Goal: Information Seeking & Learning: Find specific page/section

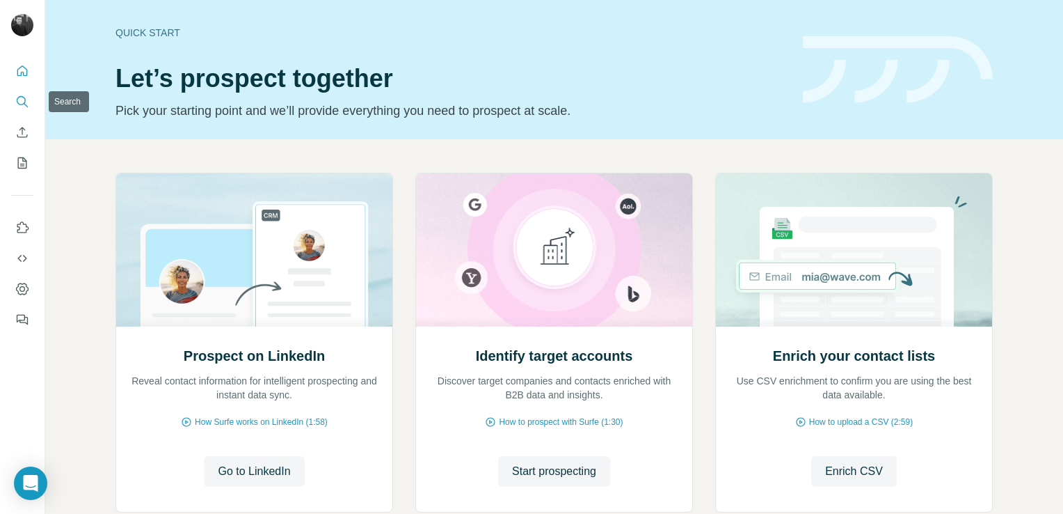
click at [17, 99] on icon "Search" at bounding box center [21, 100] width 9 height 9
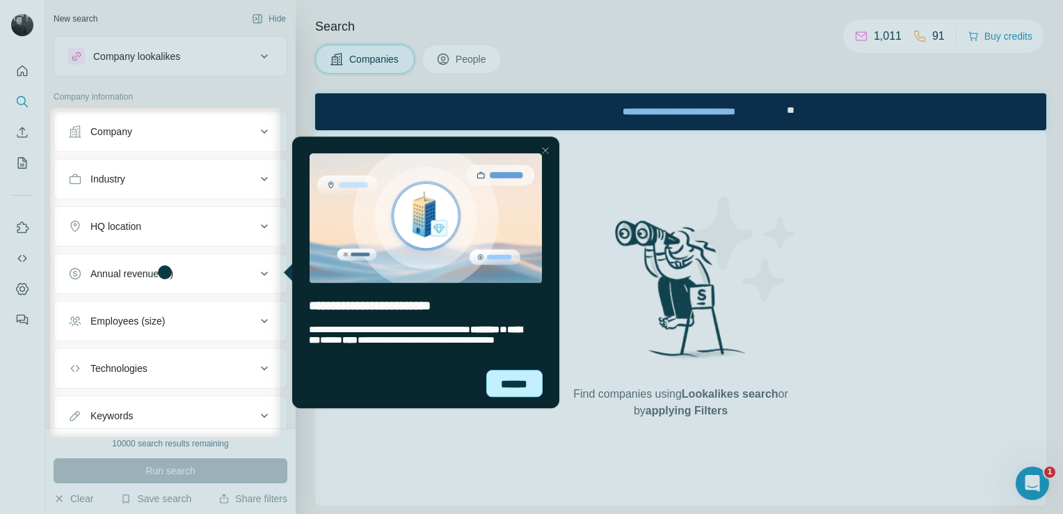
click at [516, 388] on div "******" at bounding box center [514, 383] width 57 height 27
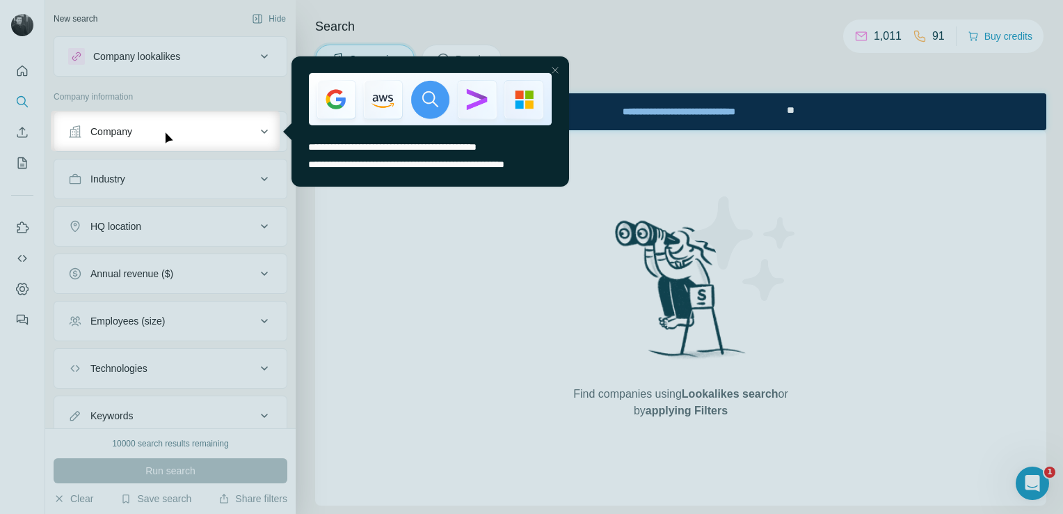
drag, startPoint x: 554, startPoint y: 70, endPoint x: 821, endPoint y: 122, distance: 272.3
click at [554, 70] on div "Close Step" at bounding box center [554, 69] width 17 height 17
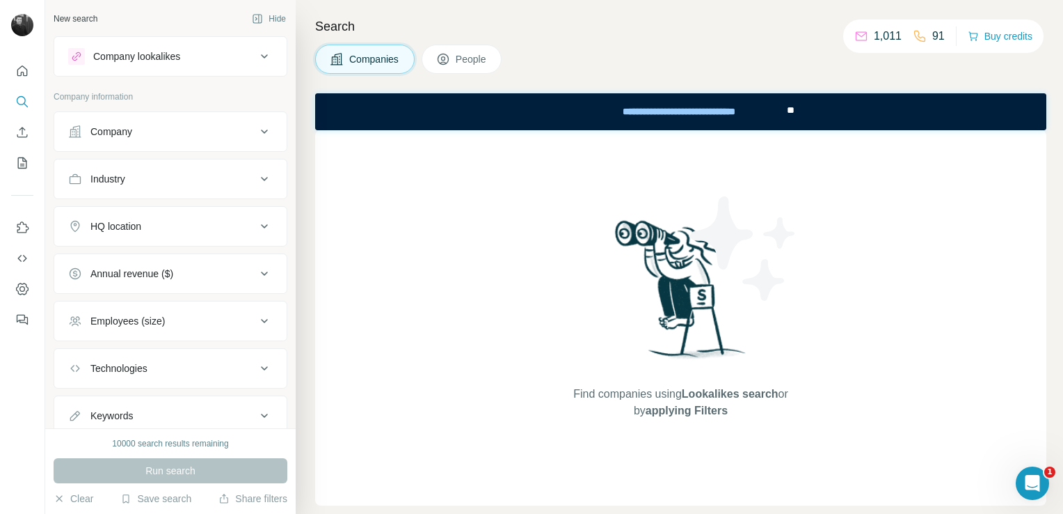
click at [488, 65] on span "People" at bounding box center [472, 59] width 32 height 14
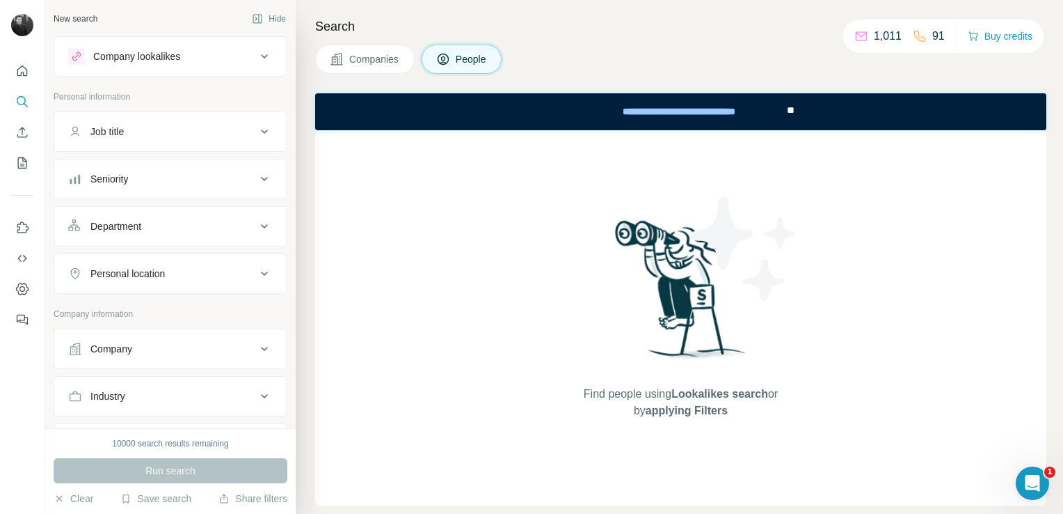
click at [459, 53] on span "People" at bounding box center [472, 59] width 32 height 14
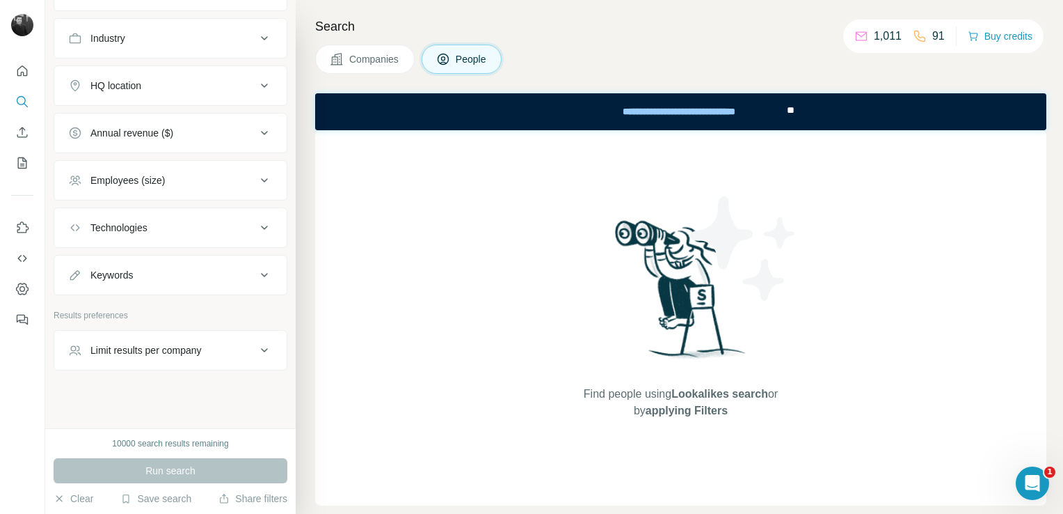
scroll to position [359, 0]
click at [111, 271] on div "Keywords" at bounding box center [111, 274] width 42 height 14
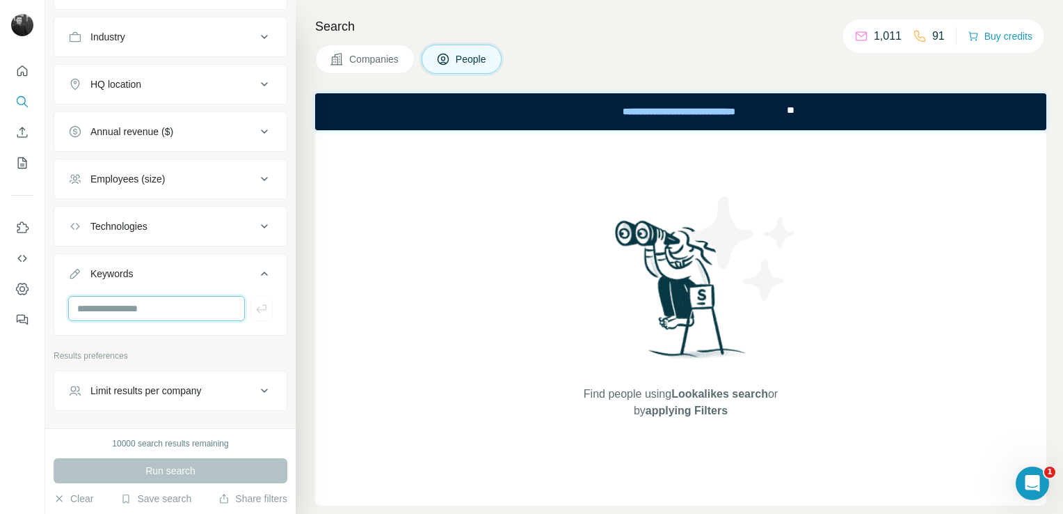
click at [122, 305] on input "text" at bounding box center [156, 308] width 177 height 25
type input "**********"
click at [255, 308] on icon "button" at bounding box center [262, 308] width 14 height 14
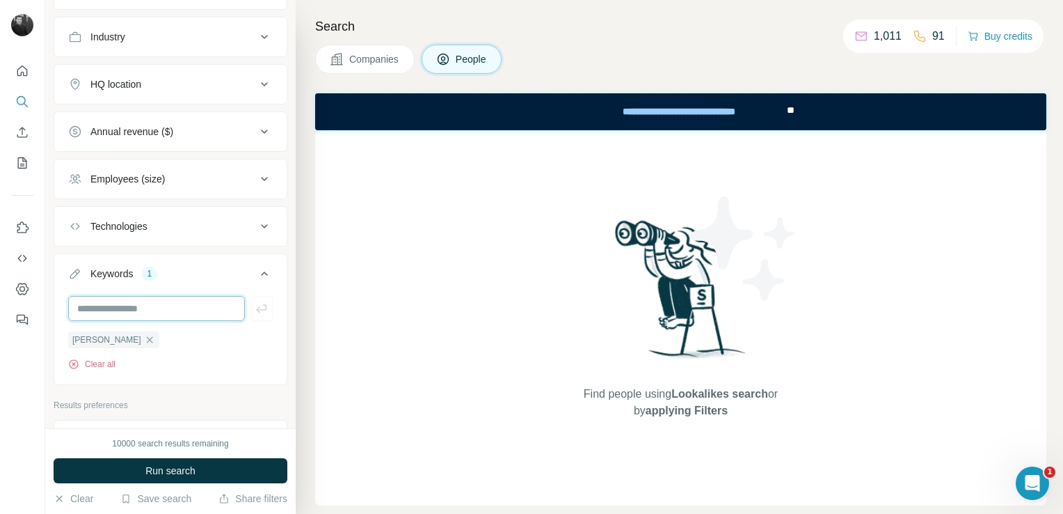
click at [128, 304] on input "text" at bounding box center [156, 308] width 177 height 25
click at [109, 308] on input "text" at bounding box center [156, 308] width 177 height 25
paste input "**********"
type input "**********"
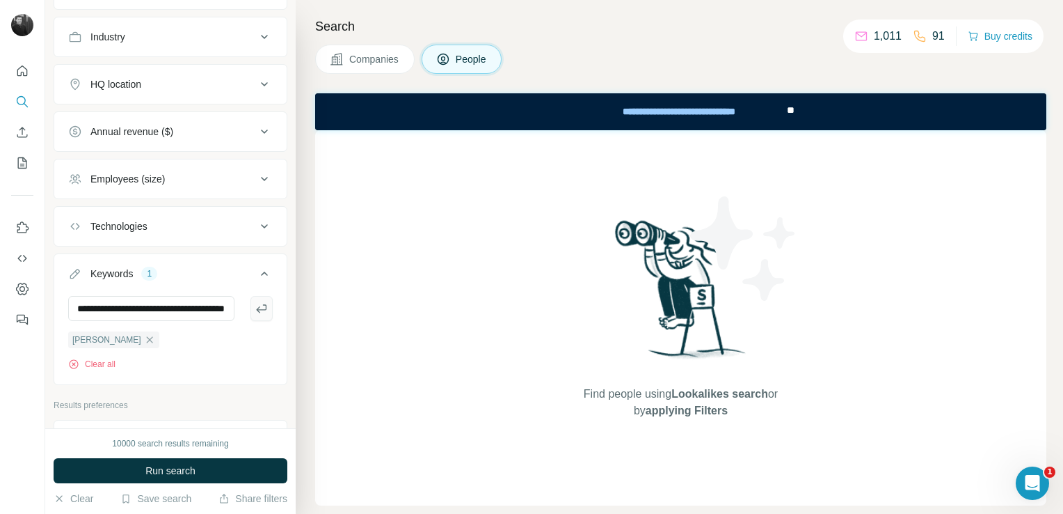
click at [256, 305] on icon "button" at bounding box center [261, 308] width 10 height 8
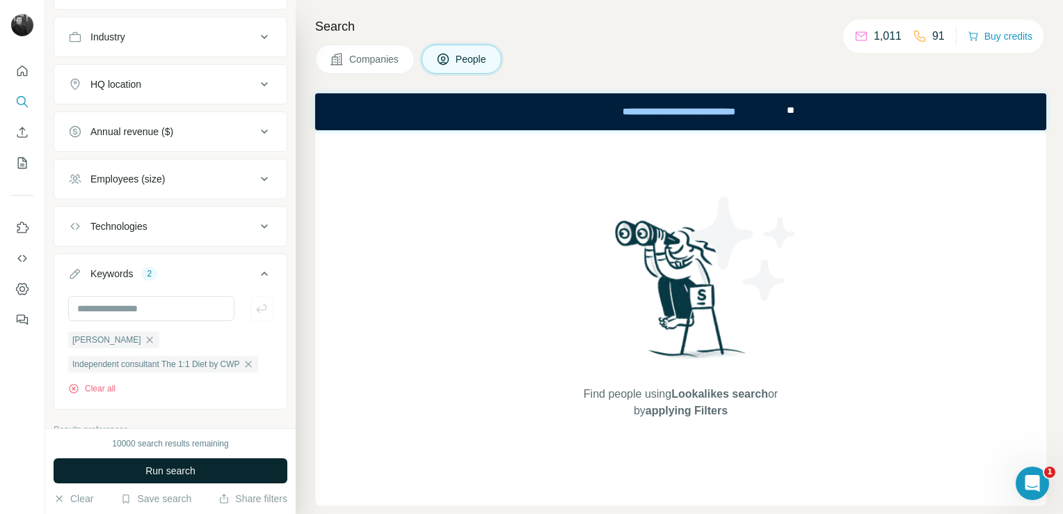
click at [193, 470] on span "Run search" at bounding box center [170, 470] width 50 height 14
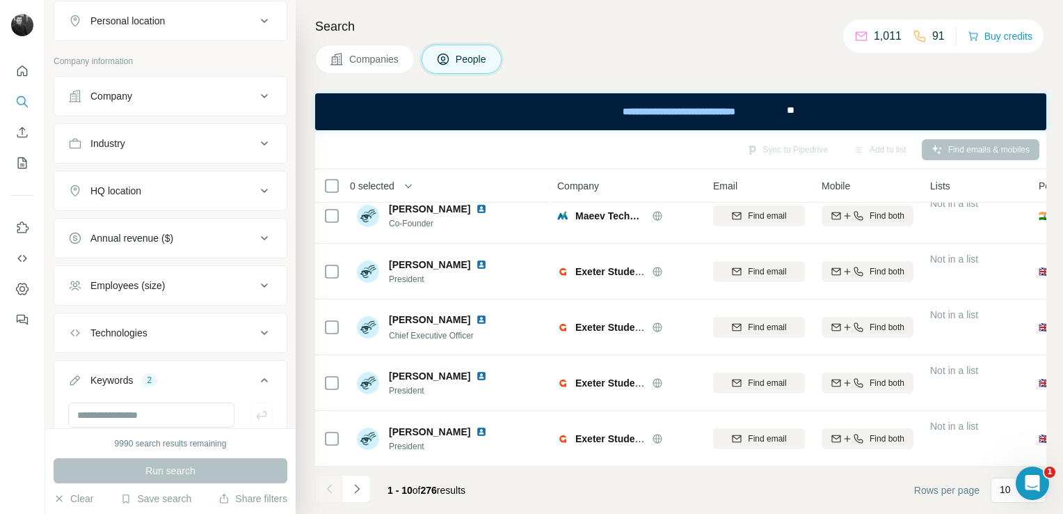
scroll to position [220, 0]
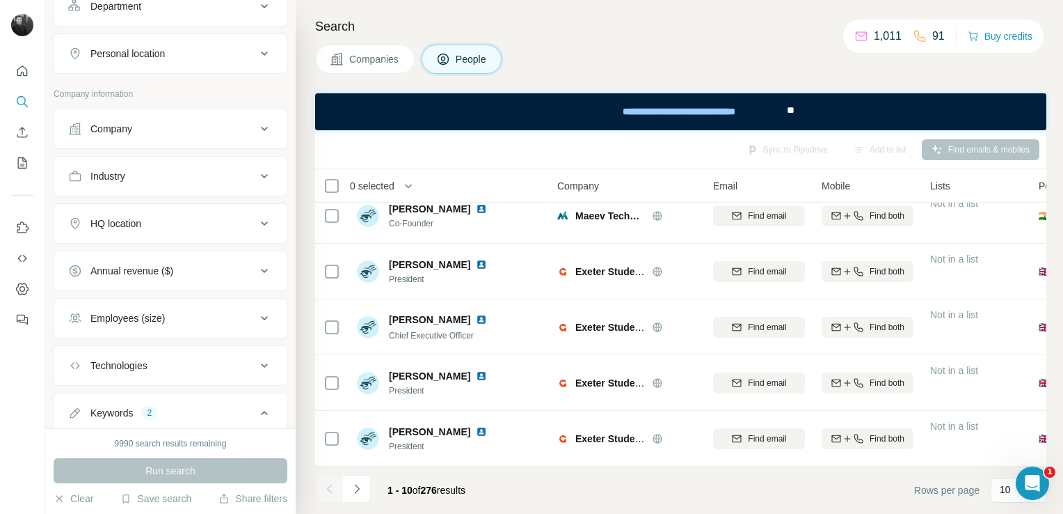
click at [256, 129] on icon at bounding box center [264, 128] width 17 height 17
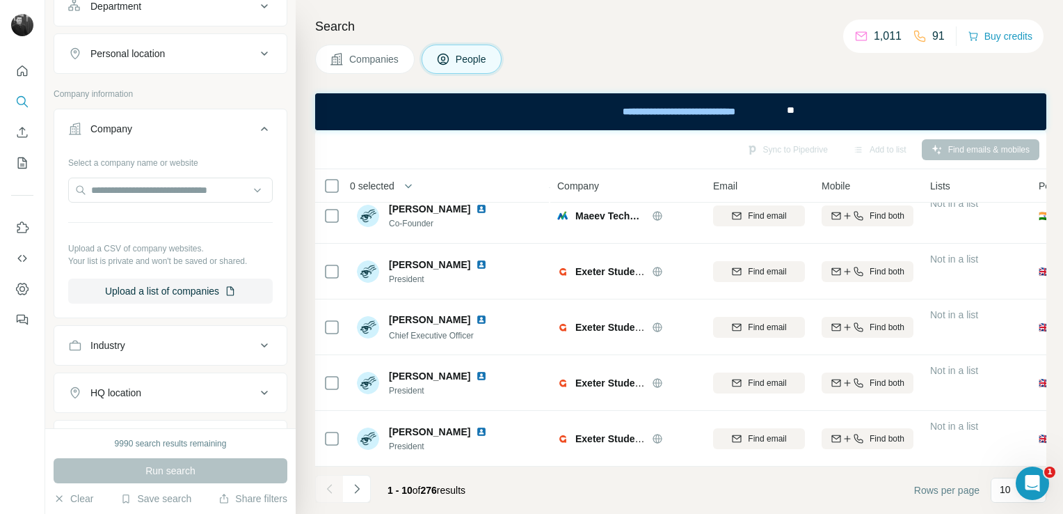
click at [256, 129] on icon at bounding box center [264, 128] width 17 height 17
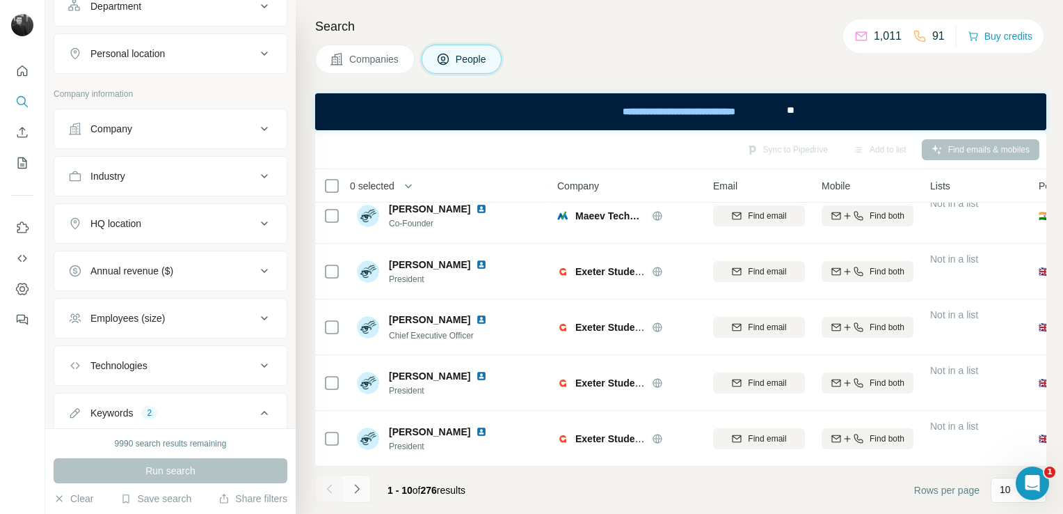
click at [354, 490] on icon "Navigate to next page" at bounding box center [357, 489] width 14 height 14
click at [353, 487] on icon "Navigate to next page" at bounding box center [357, 489] width 14 height 14
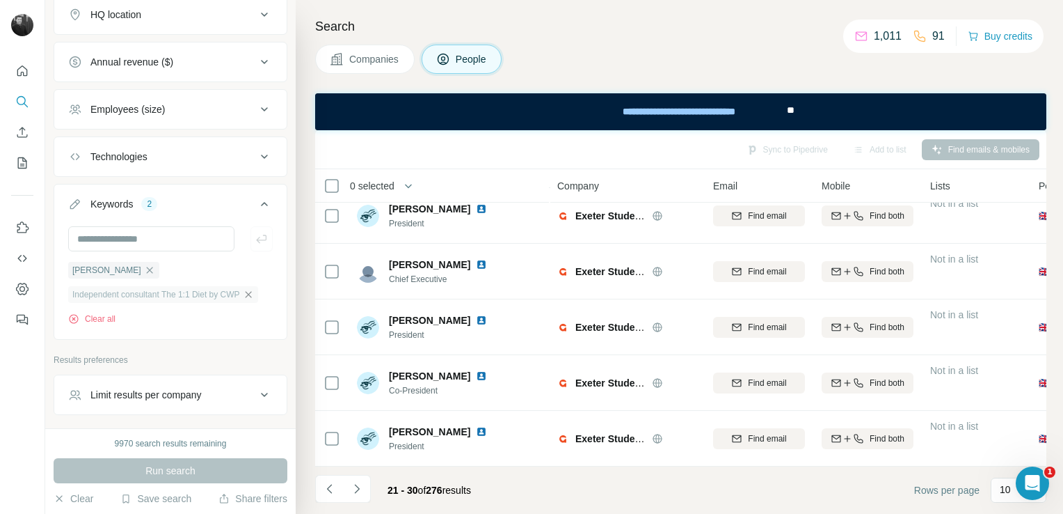
click at [251, 291] on icon "button" at bounding box center [248, 294] width 11 height 11
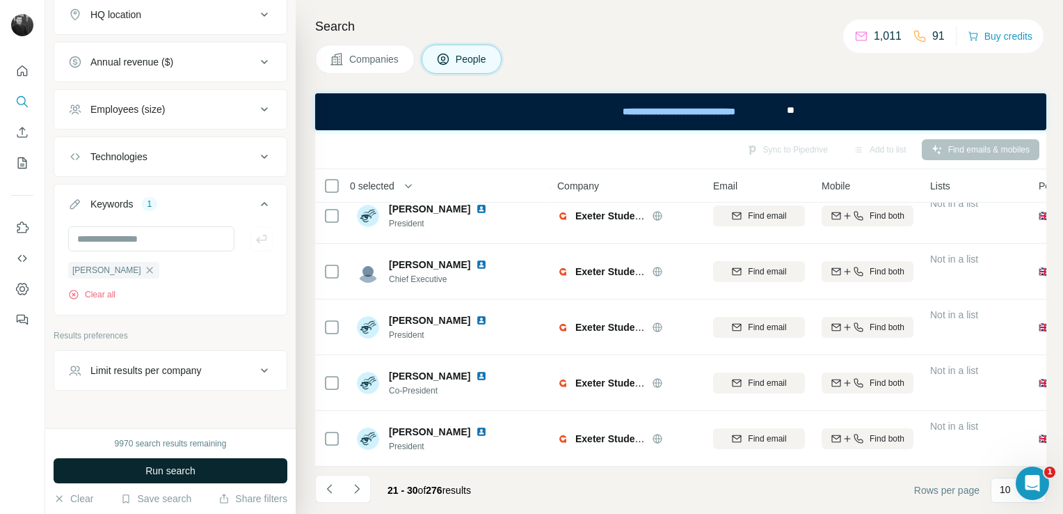
click at [180, 466] on span "Run search" at bounding box center [170, 470] width 50 height 14
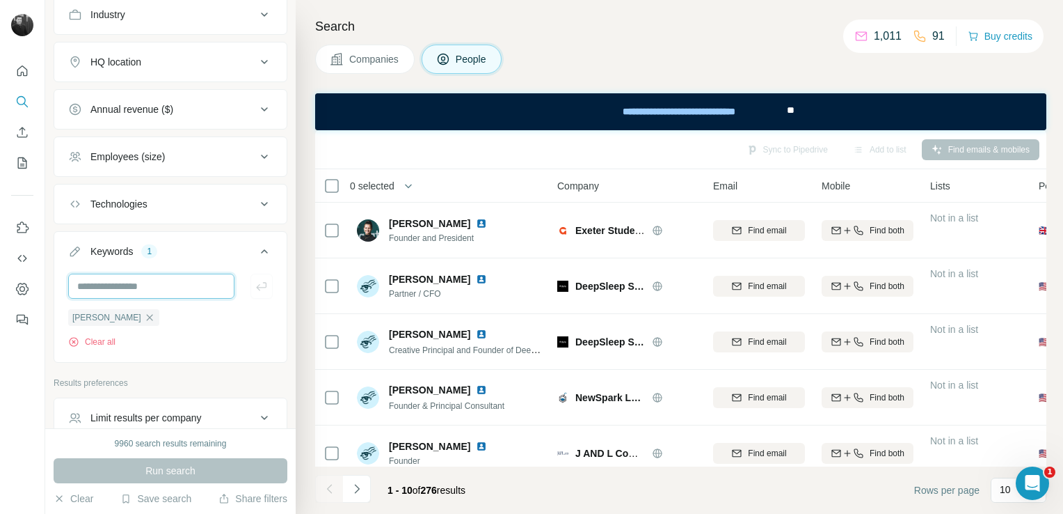
paste input "**********"
type input "**********"
click at [259, 280] on button "button" at bounding box center [262, 285] width 22 height 25
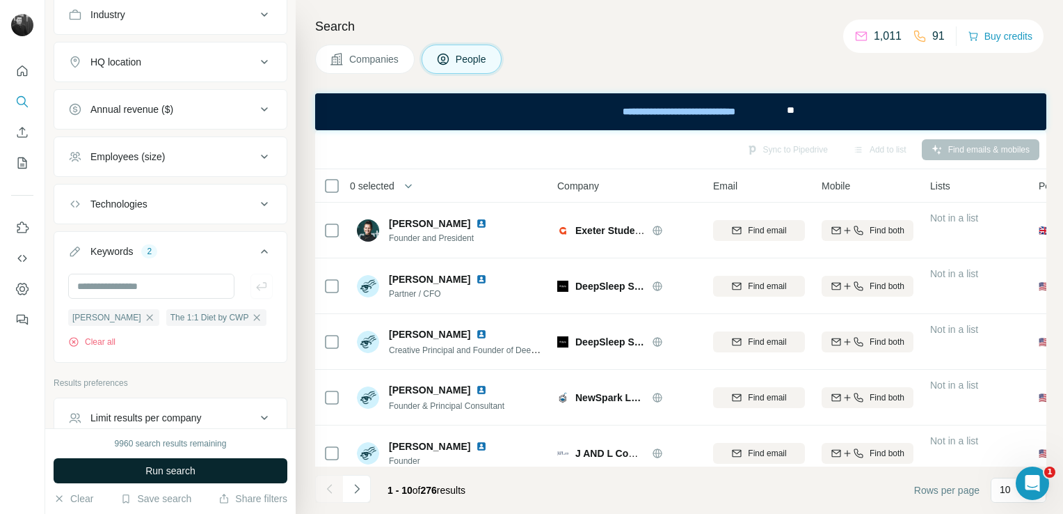
click at [176, 470] on span "Run search" at bounding box center [170, 470] width 50 height 14
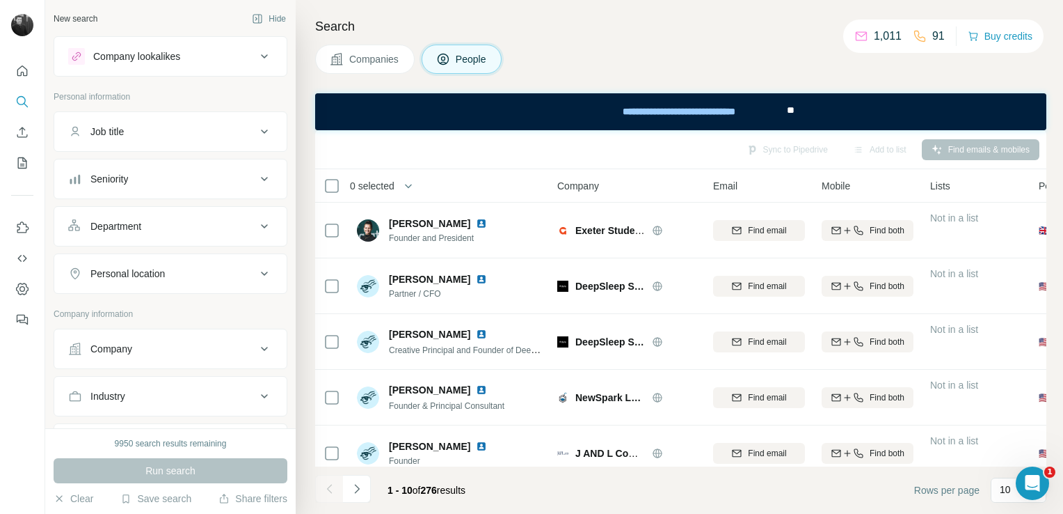
click at [349, 65] on span "Companies" at bounding box center [374, 59] width 51 height 14
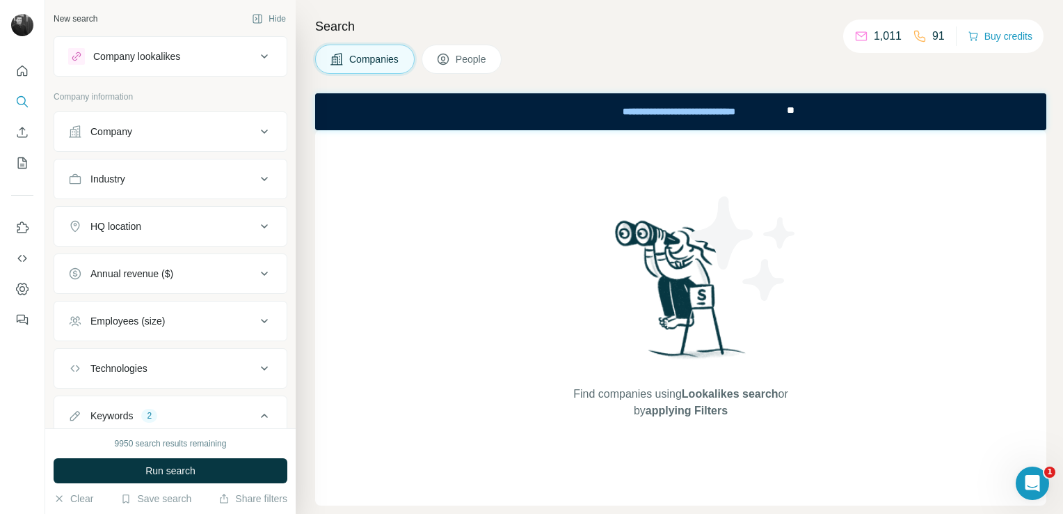
click at [487, 58] on span "People" at bounding box center [472, 59] width 32 height 14
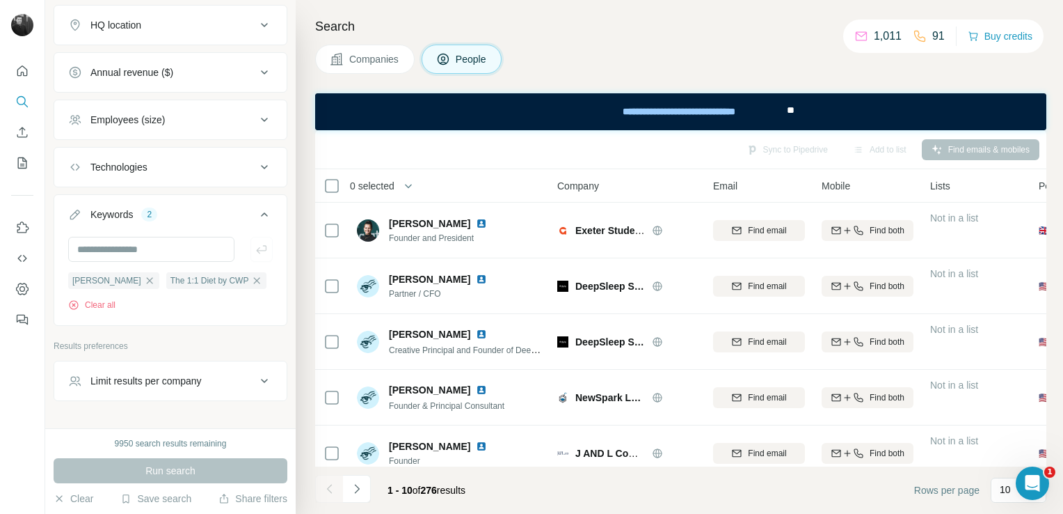
scroll to position [424, 0]
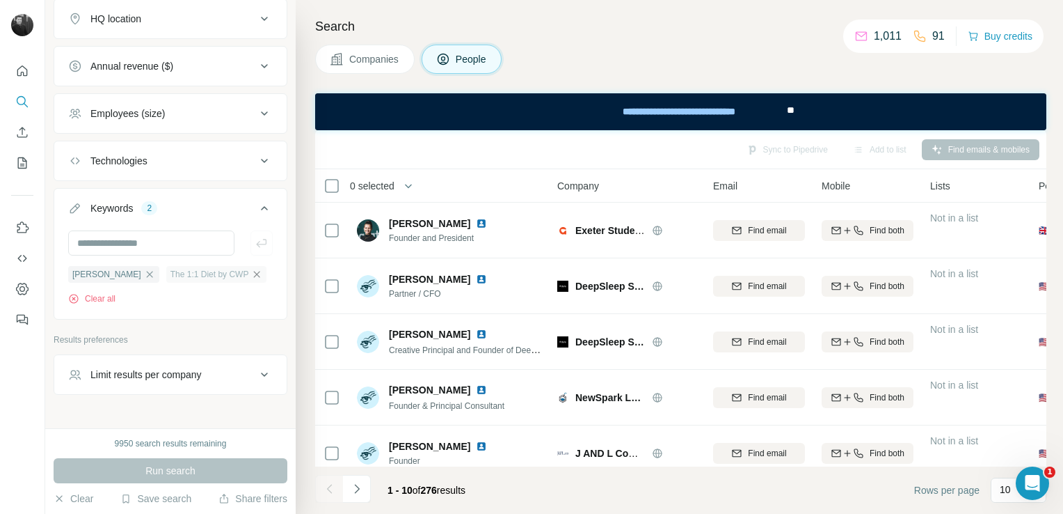
click at [254, 271] on icon "button" at bounding box center [257, 274] width 6 height 6
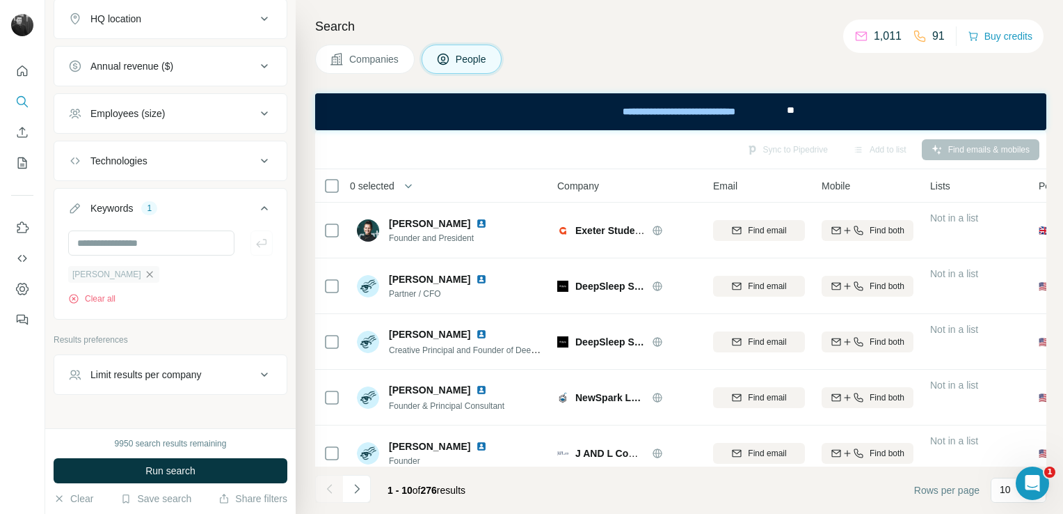
click at [144, 270] on icon "button" at bounding box center [149, 274] width 11 height 11
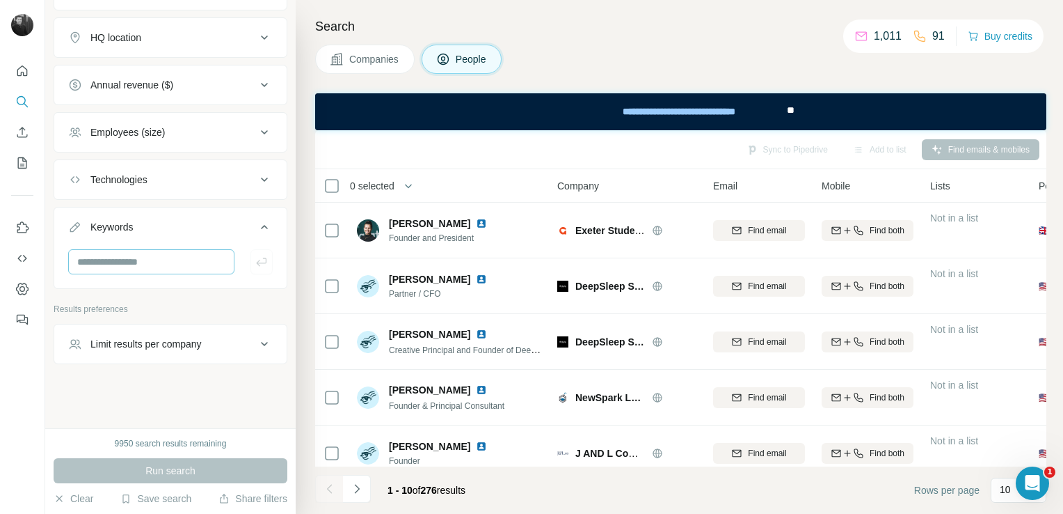
scroll to position [401, 0]
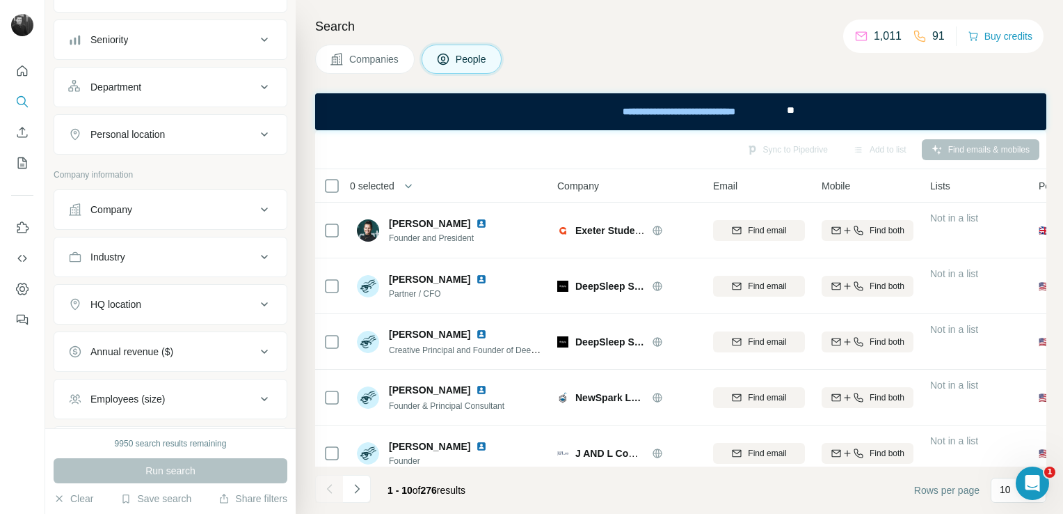
scroll to position [209, 0]
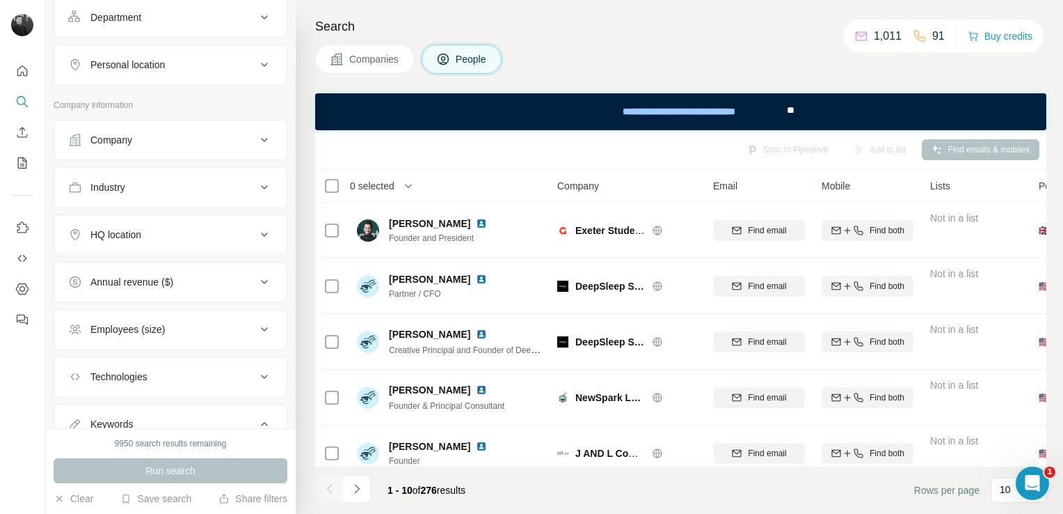
click at [256, 142] on icon at bounding box center [264, 140] width 17 height 17
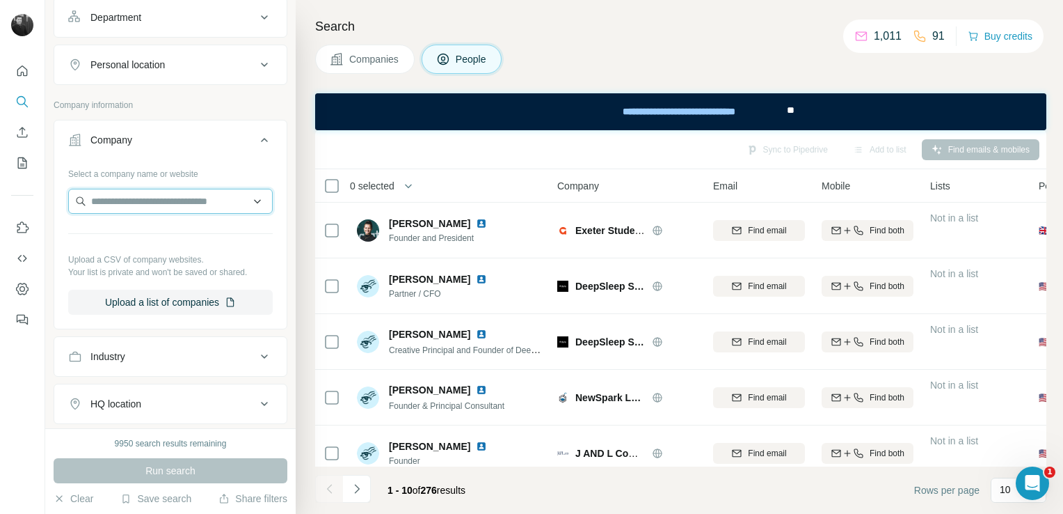
click at [170, 202] on input "text" at bounding box center [170, 201] width 205 height 25
